Goal: Obtain resource: Download file/media

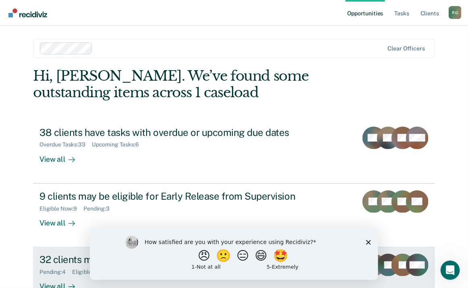
click at [56, 262] on div "32 clients may be eligible for Annual Report Status" at bounding box center [180, 259] width 283 height 12
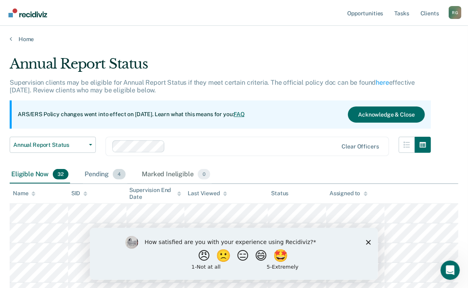
click at [103, 174] on div "Pending 4" at bounding box center [105, 175] width 44 height 18
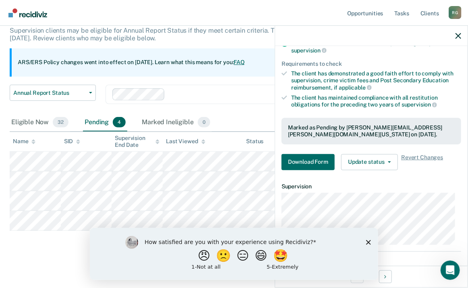
scroll to position [138, 0]
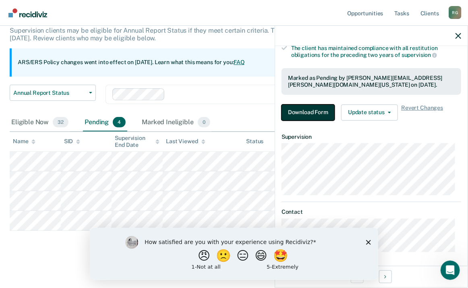
click at [307, 110] on button "Download Form" at bounding box center [308, 112] width 53 height 16
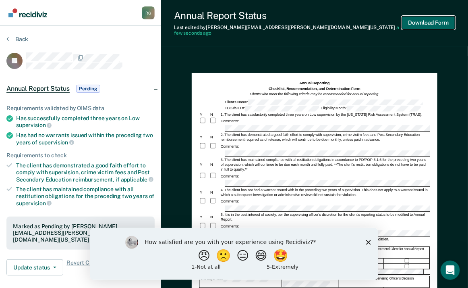
click at [427, 20] on button "Download Form" at bounding box center [428, 22] width 53 height 13
